Goal: Navigation & Orientation: Find specific page/section

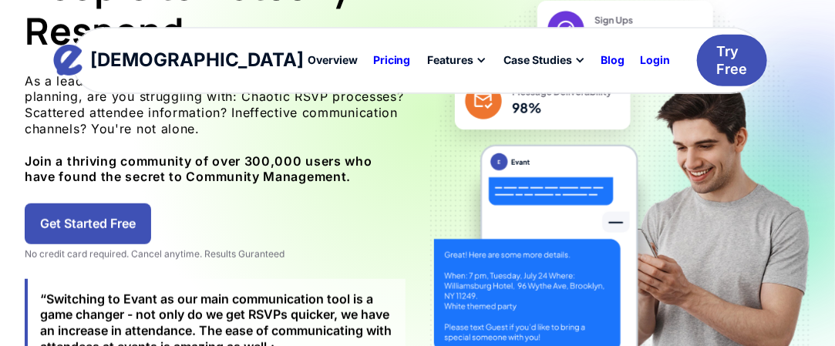
scroll to position [385, 0]
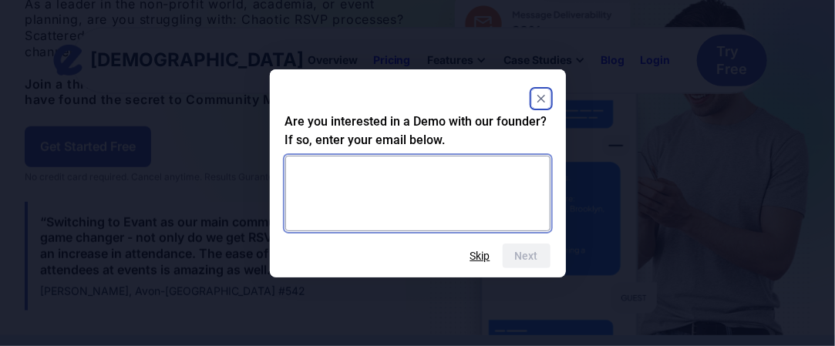
click at [328, 173] on textarea at bounding box center [417, 194] width 265 height 76
type textarea "**********"
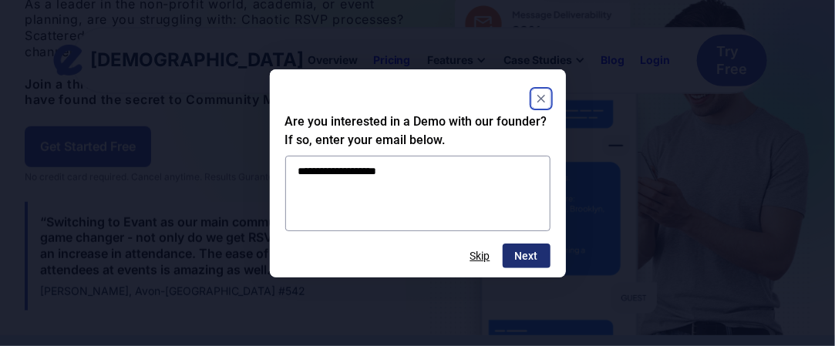
click at [530, 255] on button "Next" at bounding box center [527, 256] width 48 height 25
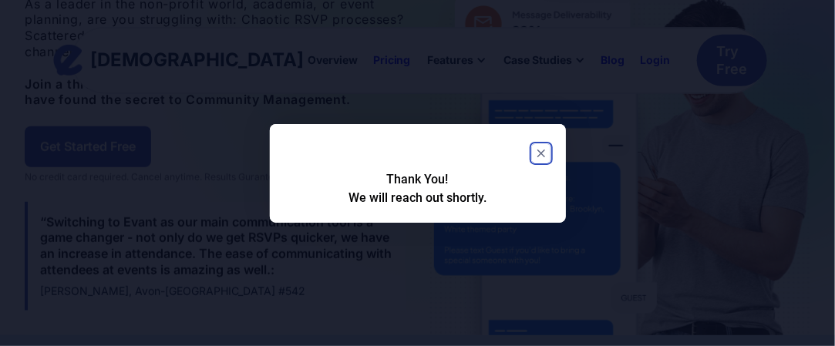
click at [544, 151] on icon "Close" at bounding box center [541, 154] width 8 height 8
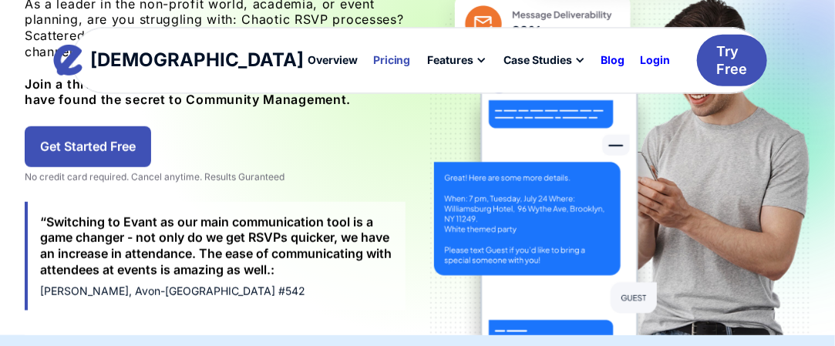
click at [373, 60] on div "Pricing" at bounding box center [392, 60] width 38 height 11
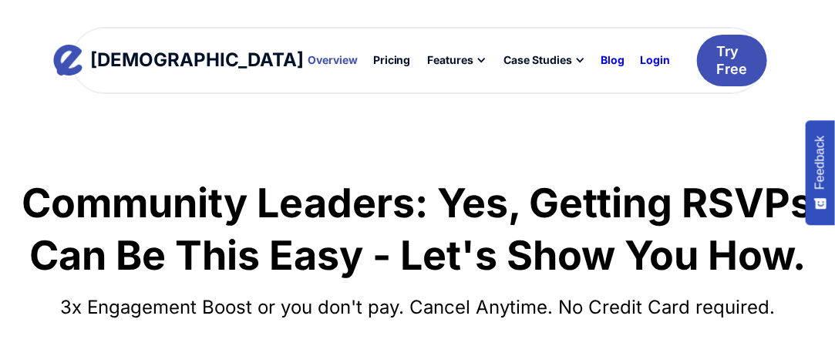
click at [308, 61] on div "Overview" at bounding box center [333, 60] width 50 height 11
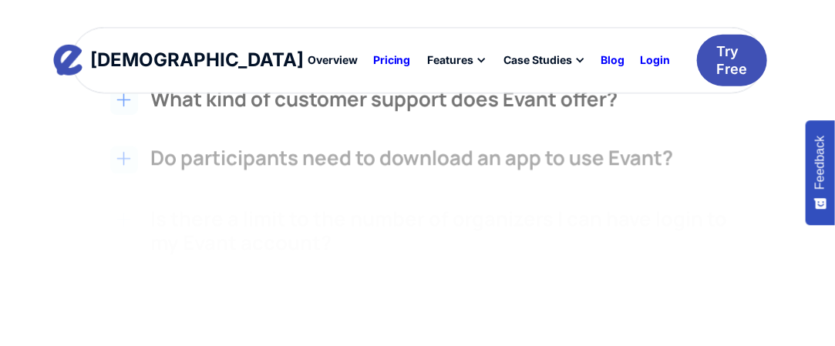
scroll to position [2621, 0]
